Goal: Book appointment/travel/reservation

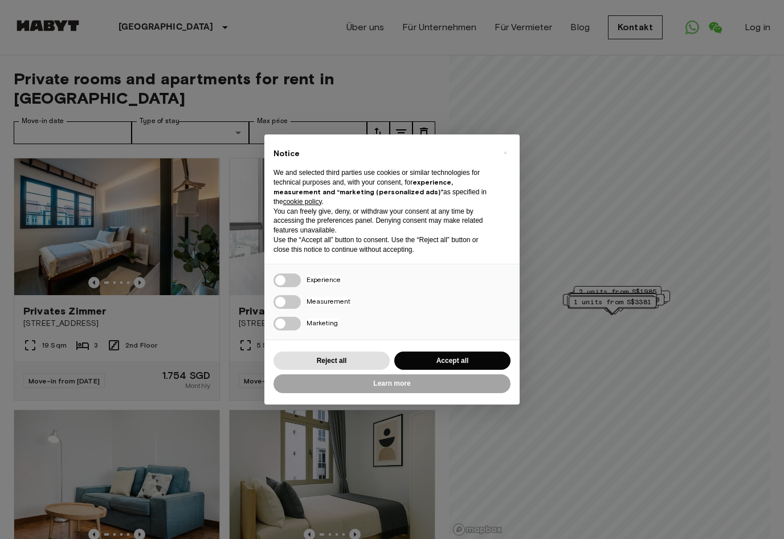
click at [474, 359] on button "Accept all" at bounding box center [452, 361] width 116 height 19
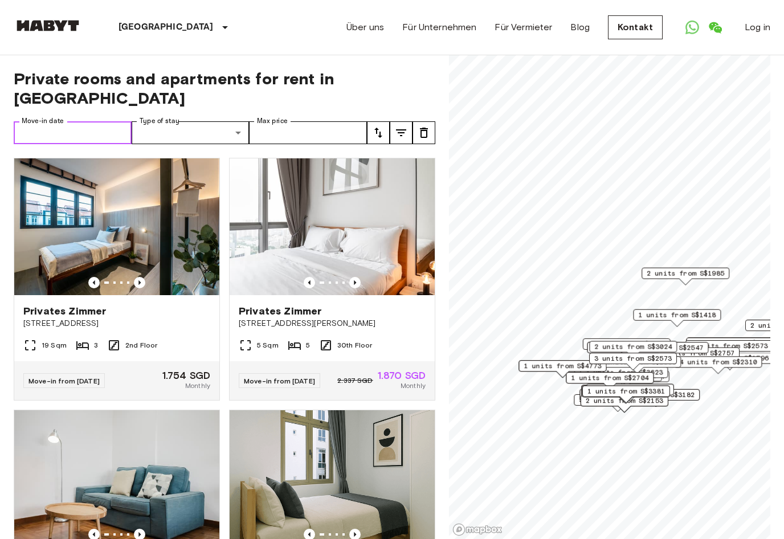
click at [50, 121] on input "Move-in date" at bounding box center [73, 132] width 118 height 23
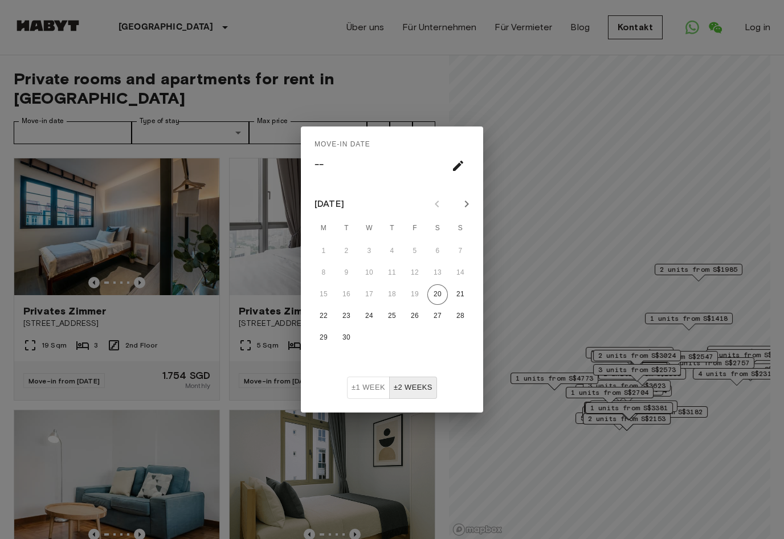
click at [467, 209] on icon "Next month" at bounding box center [467, 204] width 14 height 14
click at [467, 208] on icon "Next month" at bounding box center [467, 204] width 14 height 14
click at [463, 205] on icon "Next month" at bounding box center [467, 204] width 14 height 14
click at [461, 205] on icon "Next month" at bounding box center [467, 204] width 14 height 14
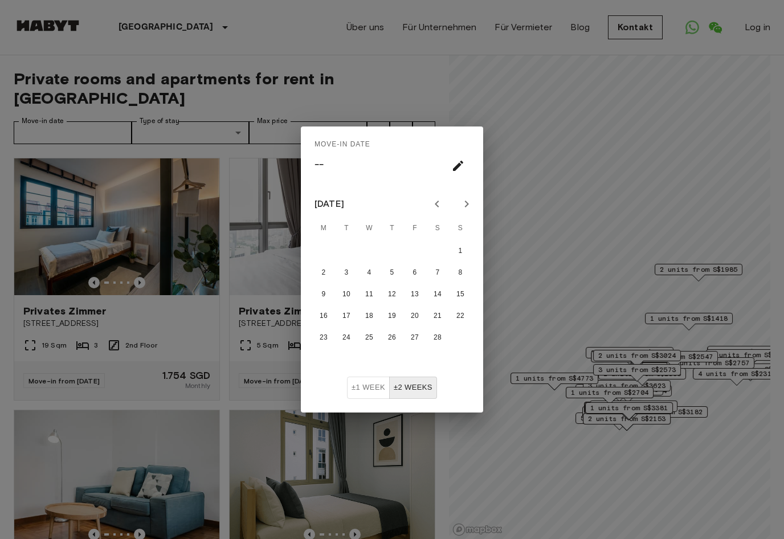
click at [461, 204] on icon "Next month" at bounding box center [467, 204] width 14 height 14
click at [343, 363] on button "31" at bounding box center [346, 359] width 21 height 21
type input "**********"
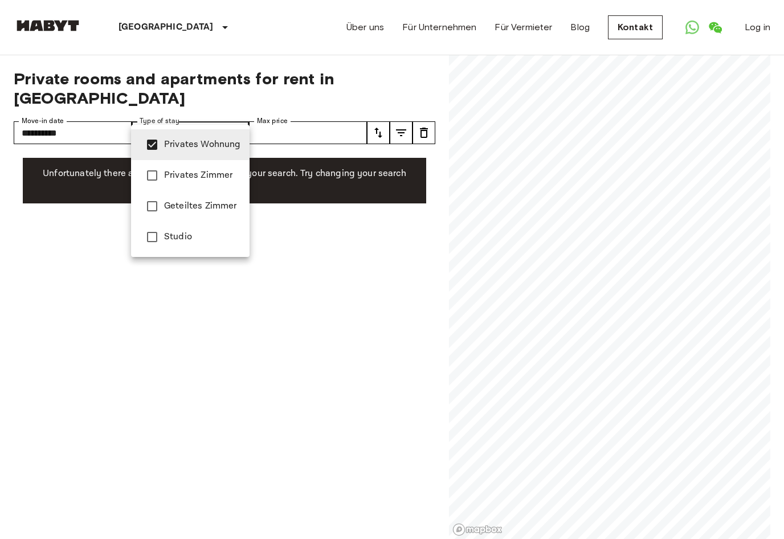
type input "**********"
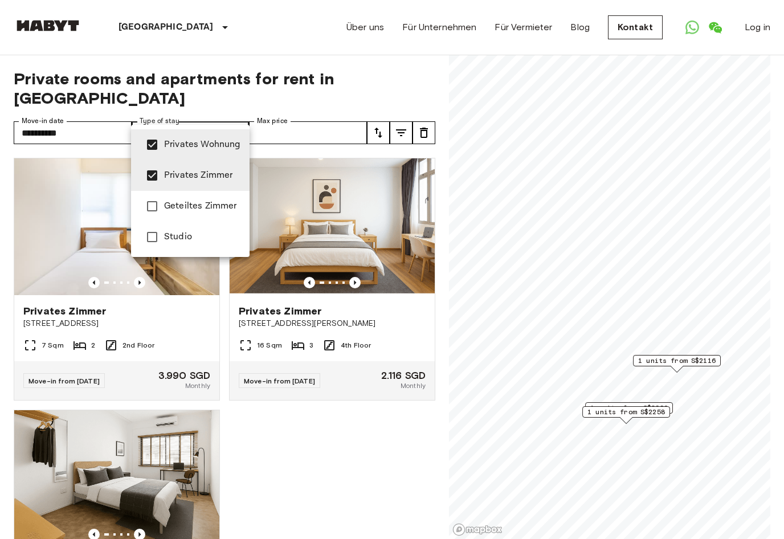
click at [37, 88] on div at bounding box center [392, 269] width 784 height 539
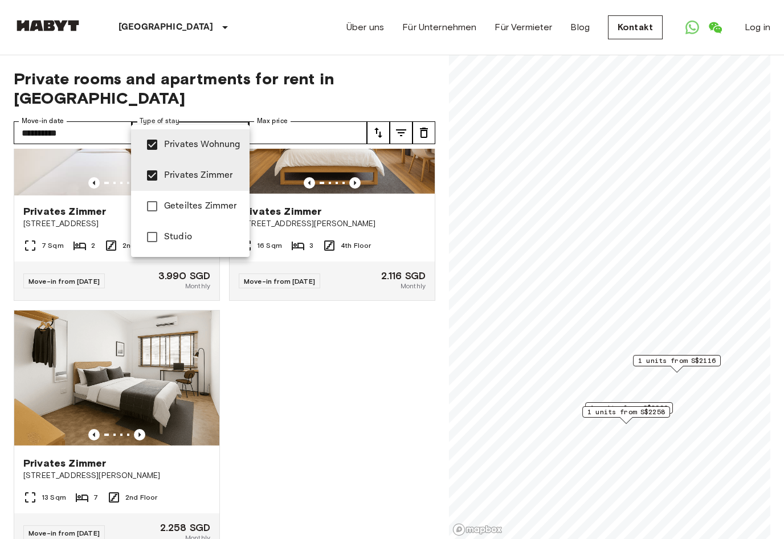
click at [61, 119] on div at bounding box center [392, 269] width 784 height 539
